Goal: Information Seeking & Learning: Learn about a topic

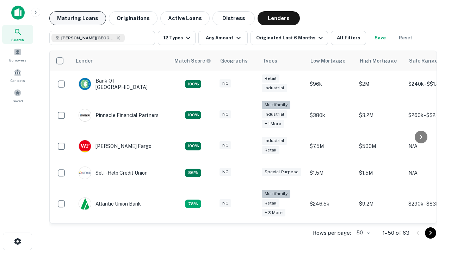
click at [77, 18] on button "Maturing Loans" at bounding box center [77, 18] width 57 height 14
